Goal: Find specific page/section: Find specific page/section

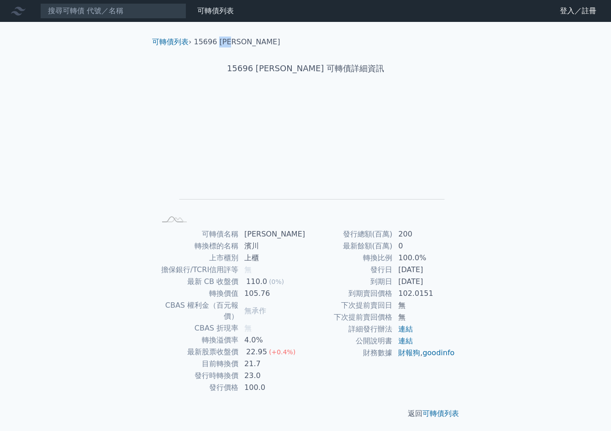
drag, startPoint x: 245, startPoint y: 43, endPoint x: 219, endPoint y: 42, distance: 25.6
click at [219, 42] on ol "可轉債列表 › 15696 [PERSON_NAME]" at bounding box center [306, 42] width 322 height 11
copy li "[PERSON_NAME]"
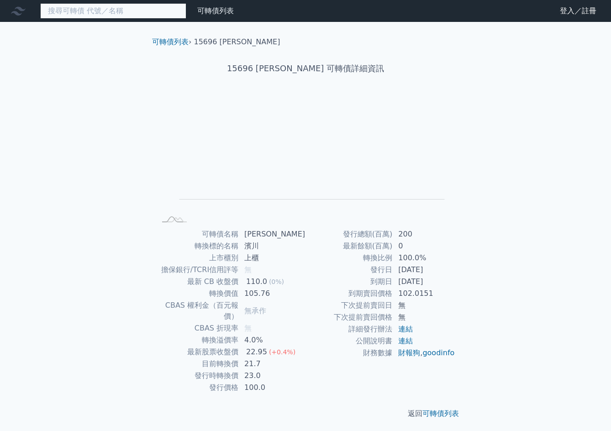
click at [151, 7] on input at bounding box center [113, 11] width 146 height 16
paste input "[PERSON_NAME]"
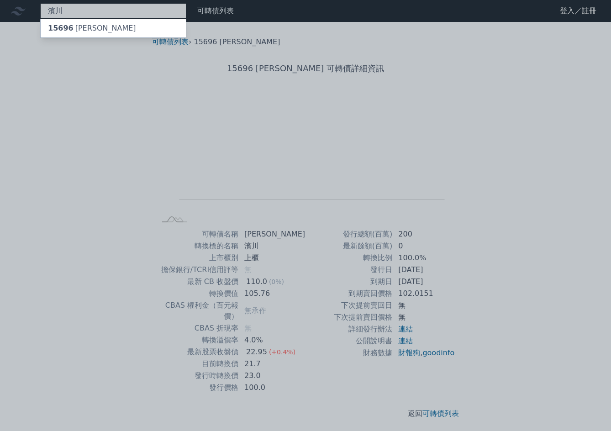
type input "濱川"
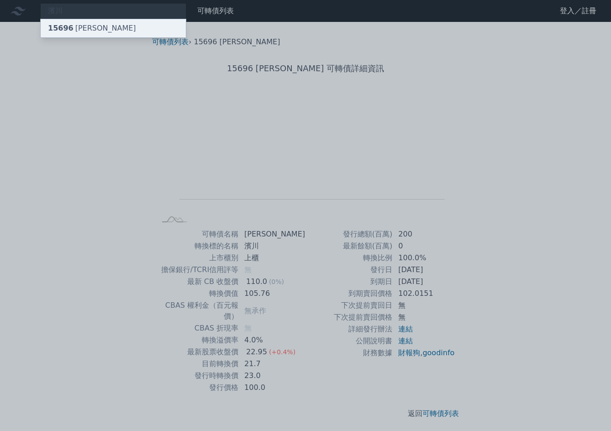
click at [111, 26] on div "15696 [PERSON_NAME]" at bounding box center [113, 28] width 145 height 18
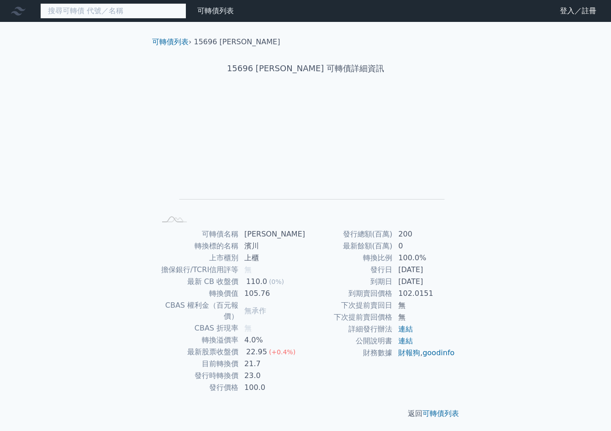
click at [112, 9] on input at bounding box center [113, 11] width 146 height 16
paste input "[PERSON_NAME]"
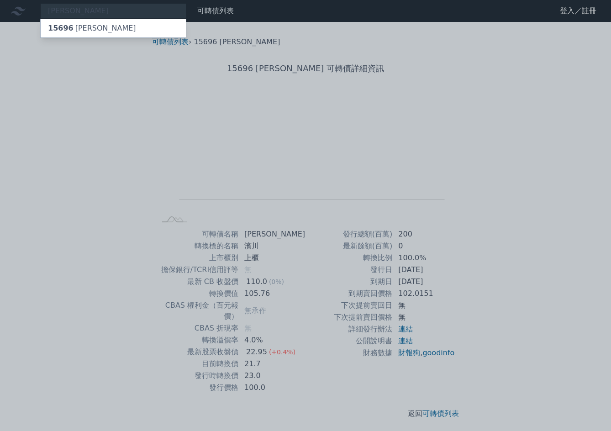
click at [67, 11] on div at bounding box center [305, 215] width 611 height 431
click at [67, 12] on div "[PERSON_NAME] 15696 濱川六" at bounding box center [113, 11] width 146 height 16
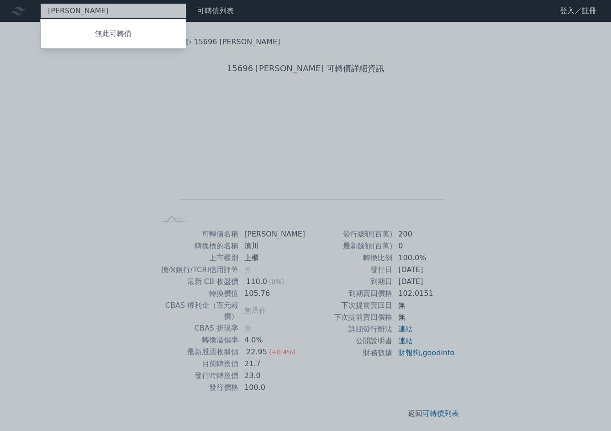
type input "[PERSON_NAME]"
